Goal: Transaction & Acquisition: Purchase product/service

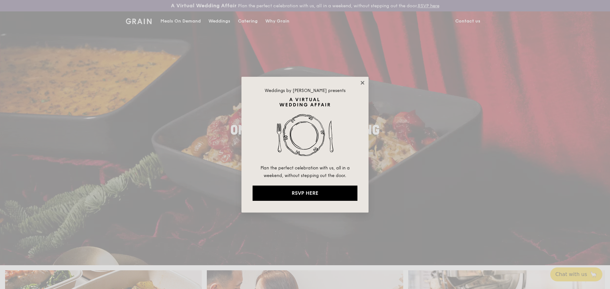
click at [364, 85] on icon at bounding box center [362, 82] width 3 height 3
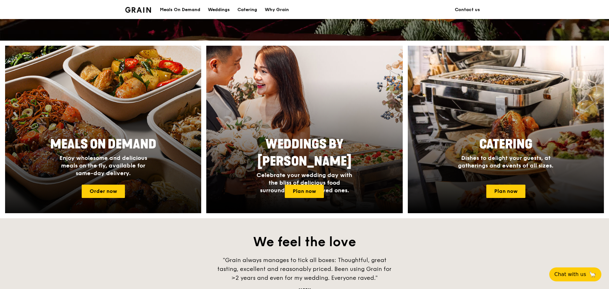
scroll to position [222, 0]
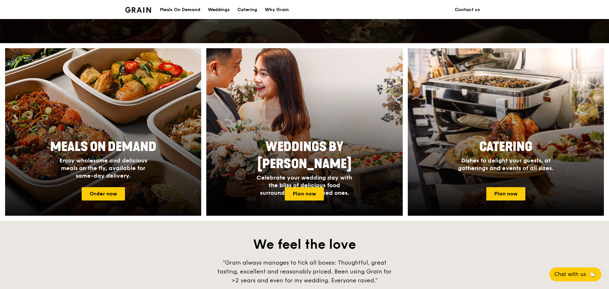
click at [111, 121] on div at bounding box center [103, 132] width 216 height 185
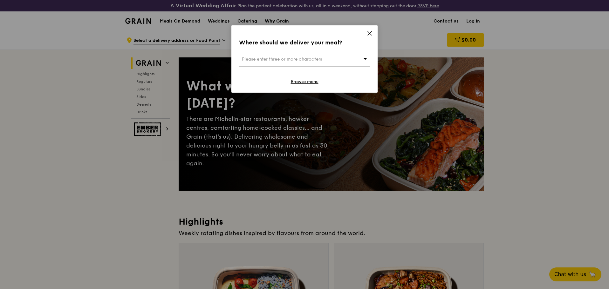
click at [368, 28] on div "Where should we deliver your meal? Please enter three or more characters Browse…" at bounding box center [304, 58] width 146 height 67
click at [368, 32] on icon at bounding box center [370, 34] width 6 height 6
